Goal: Register for event/course

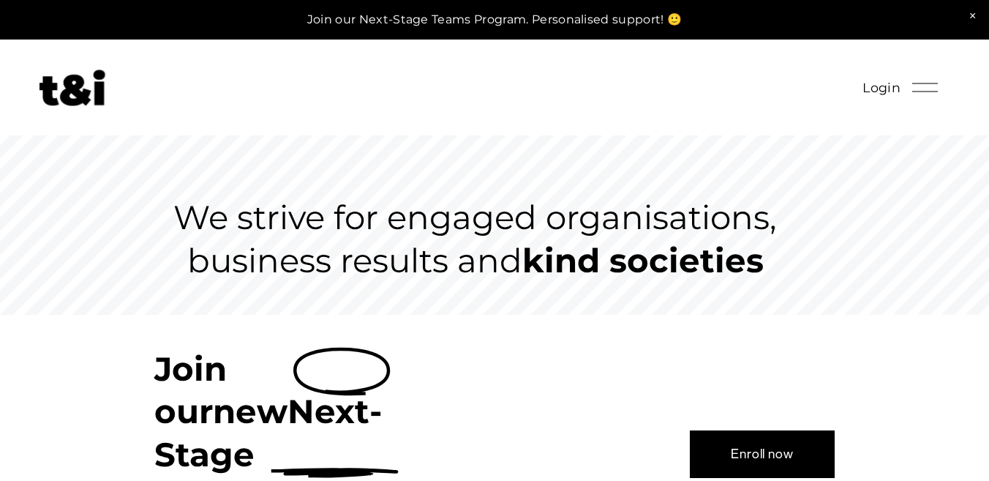
click at [771, 432] on link "Enroll now" at bounding box center [762, 453] width 145 height 47
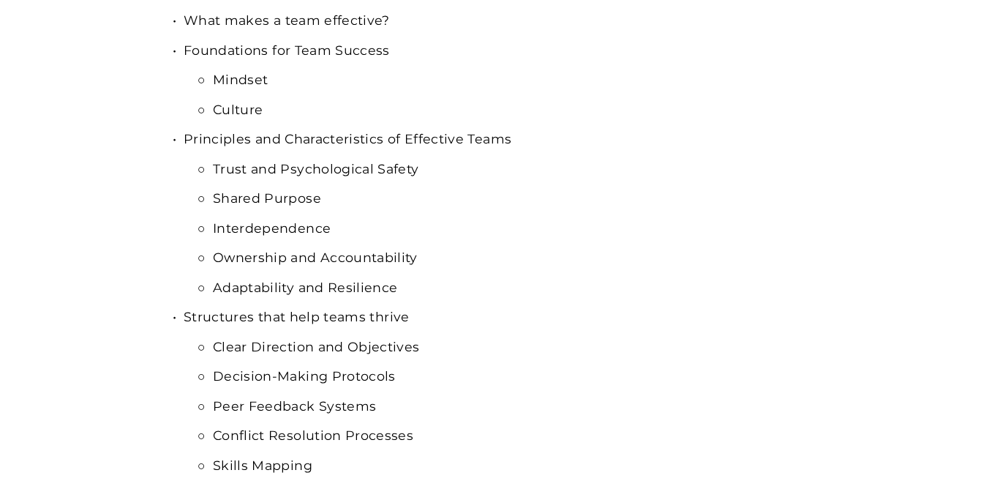
scroll to position [590, 0]
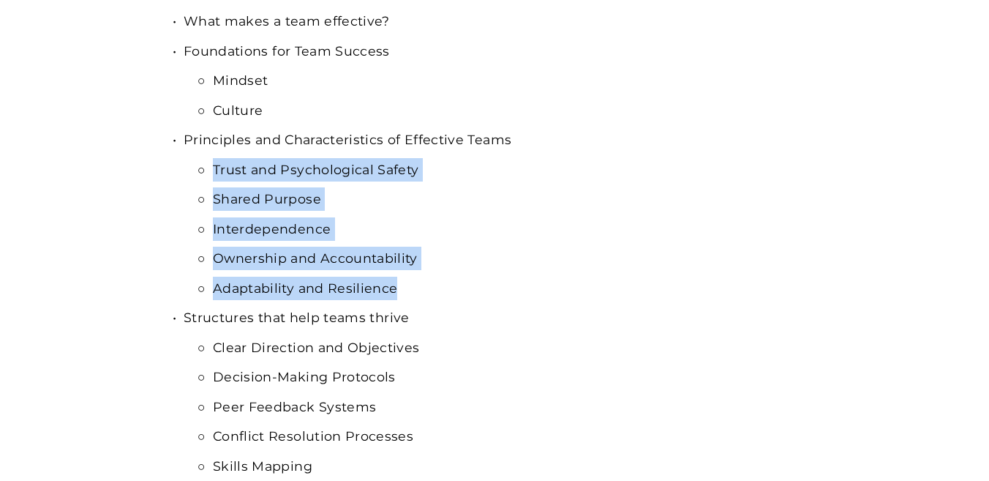
drag, startPoint x: 410, startPoint y: 285, endPoint x: 195, endPoint y: 170, distance: 243.5
click at [195, 170] on ul "Trust and Psychological Safety Shared Purpose Interdependence Ownership and Acc…" at bounding box center [509, 229] width 651 height 142
copy ul "Trust and Psychological Safety Shared Purpose Interdependence Ownership and Acc…"
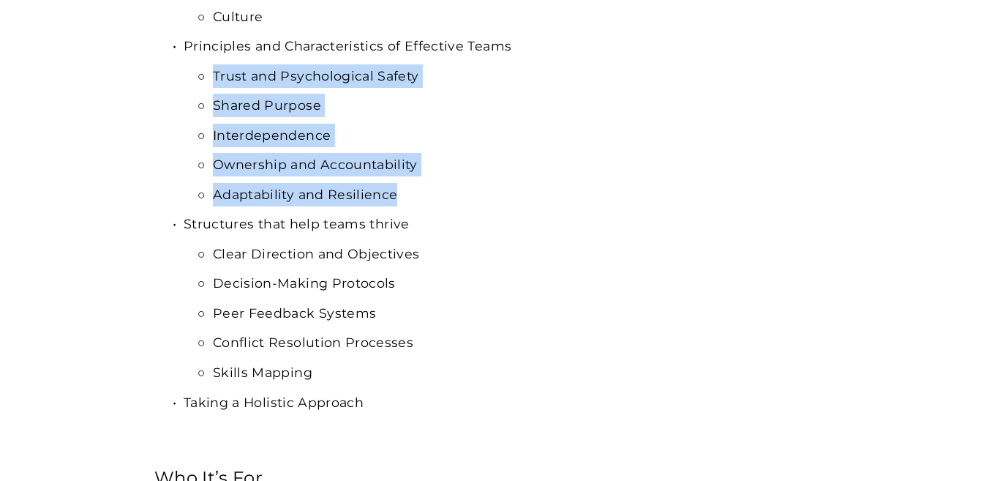
scroll to position [705, 0]
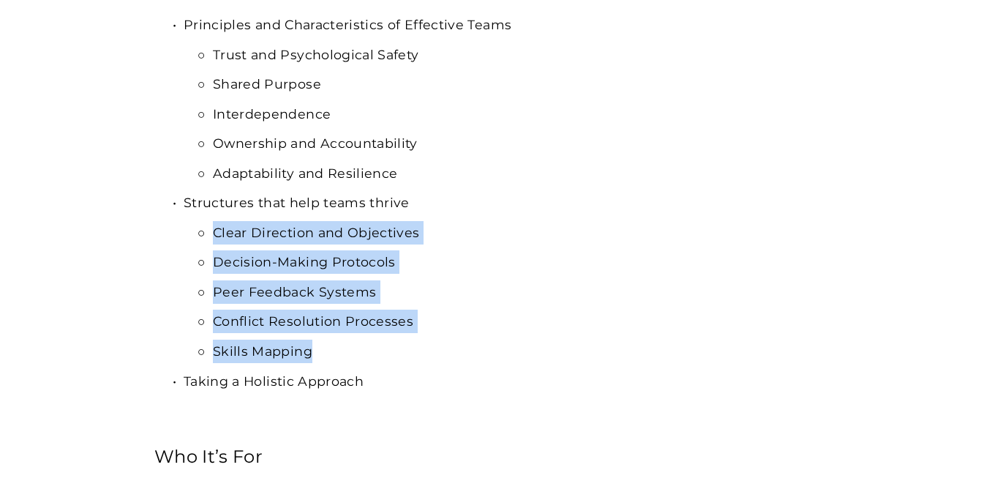
drag, startPoint x: 329, startPoint y: 352, endPoint x: 198, endPoint y: 236, distance: 174.7
click at [198, 236] on ul "Clear Direction and Objectives Decision-Making Protocols Peer Feedback Systems …" at bounding box center [509, 292] width 651 height 142
copy ul "Clear Direction and Objectives Decision-Making Protocols Peer Feedback Systems …"
